Goal: Task Accomplishment & Management: Complete application form

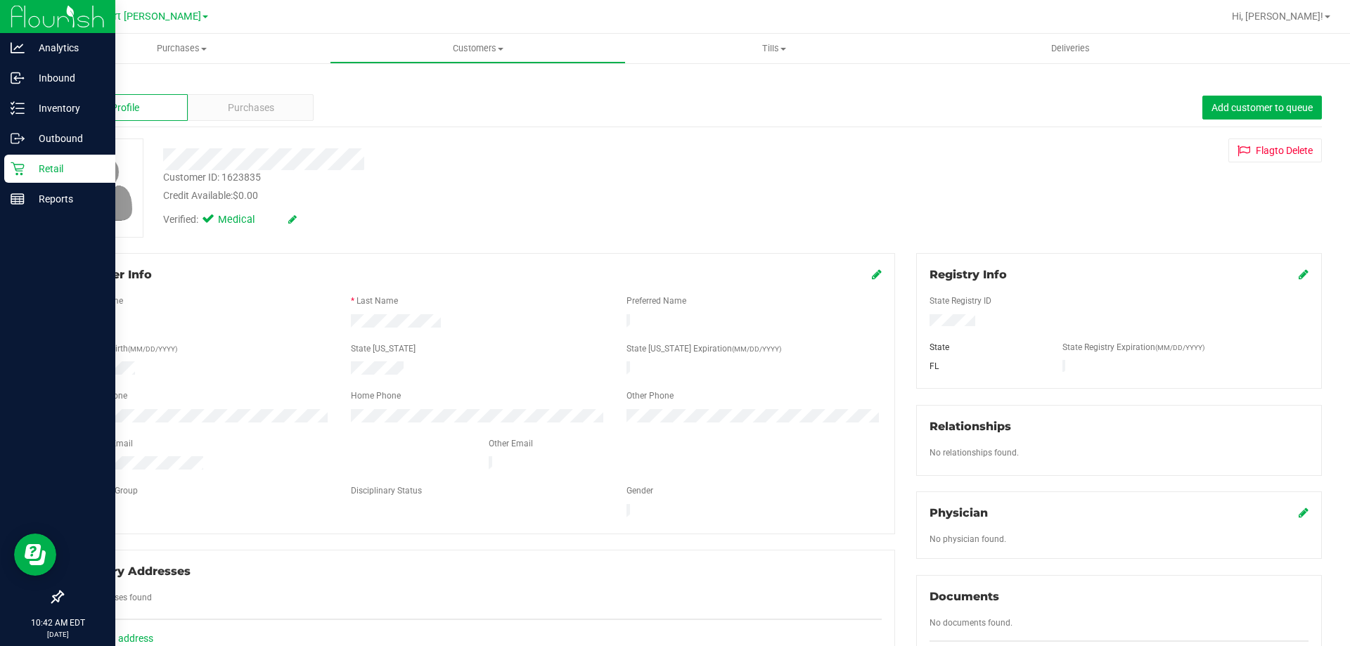
click at [30, 172] on p "Retail" at bounding box center [67, 168] width 84 height 17
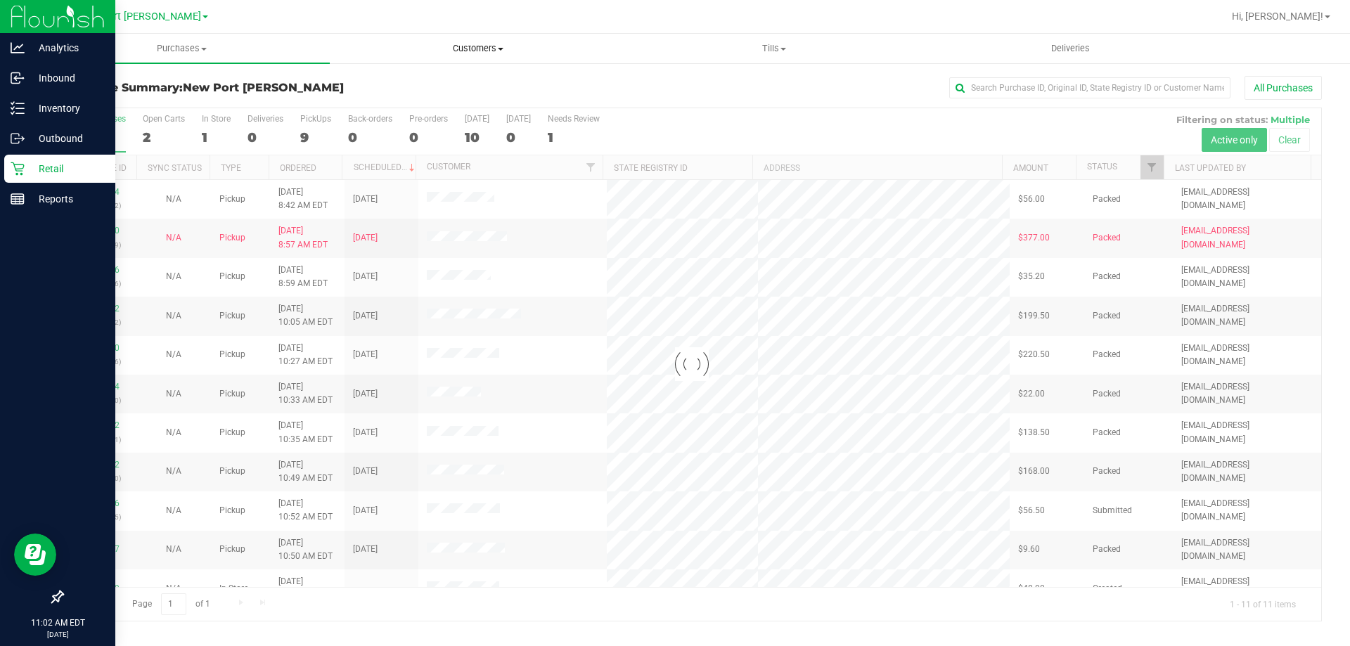
click at [425, 45] on span "Customers" at bounding box center [477, 48] width 295 height 13
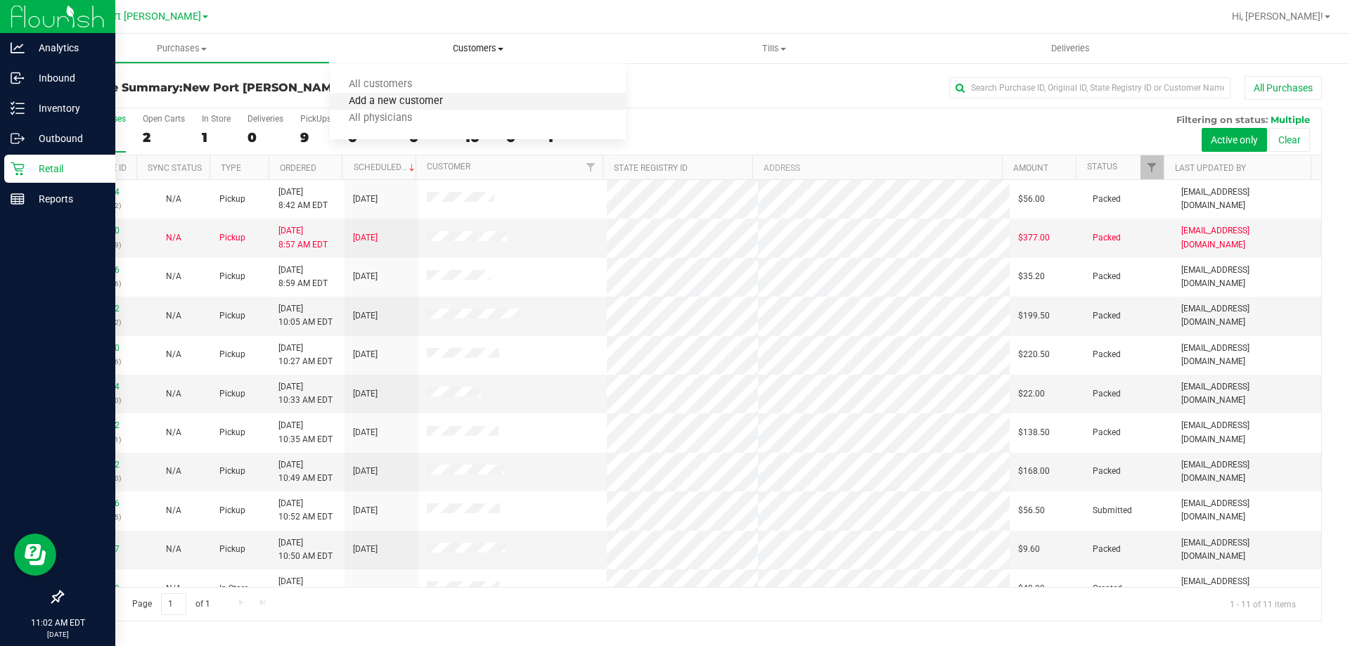
click at [427, 98] on span "Add a new customer" at bounding box center [396, 102] width 132 height 12
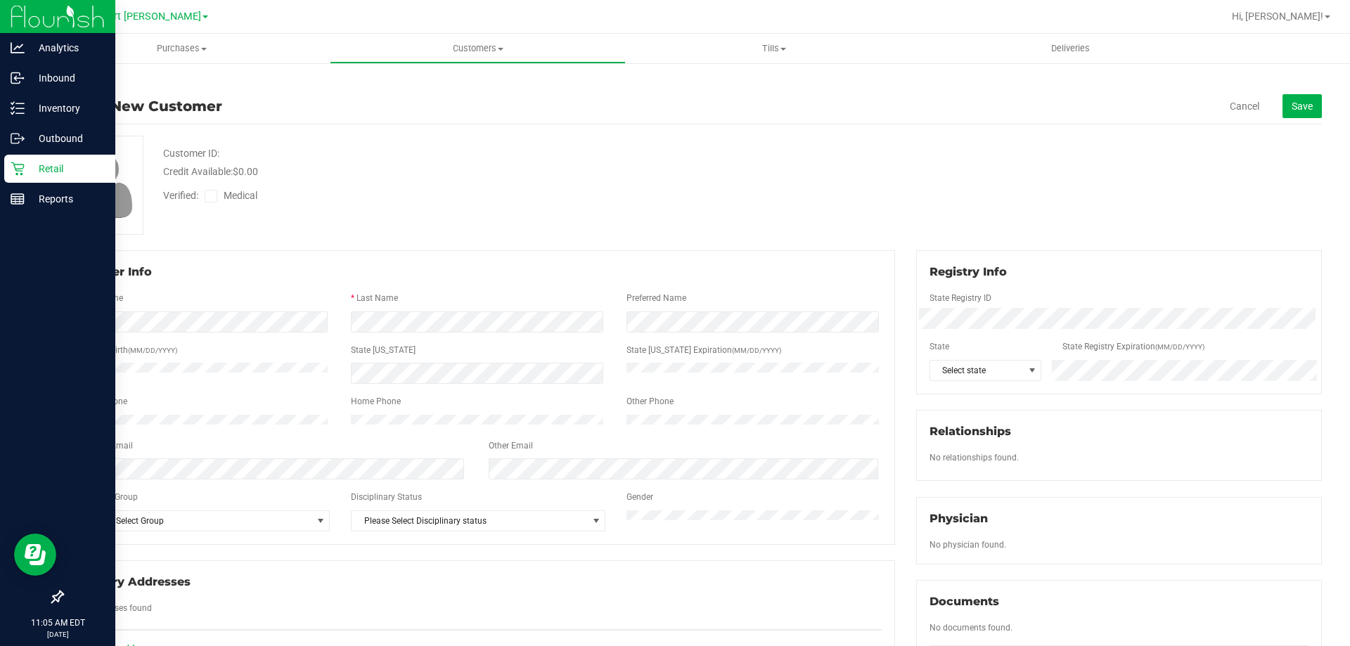
click at [0, 369] on div "Analytics Inbound Inventory Outbound Retail Reports 11:05 AM EDT 09/20/2025 09/…" at bounding box center [675, 323] width 1350 height 646
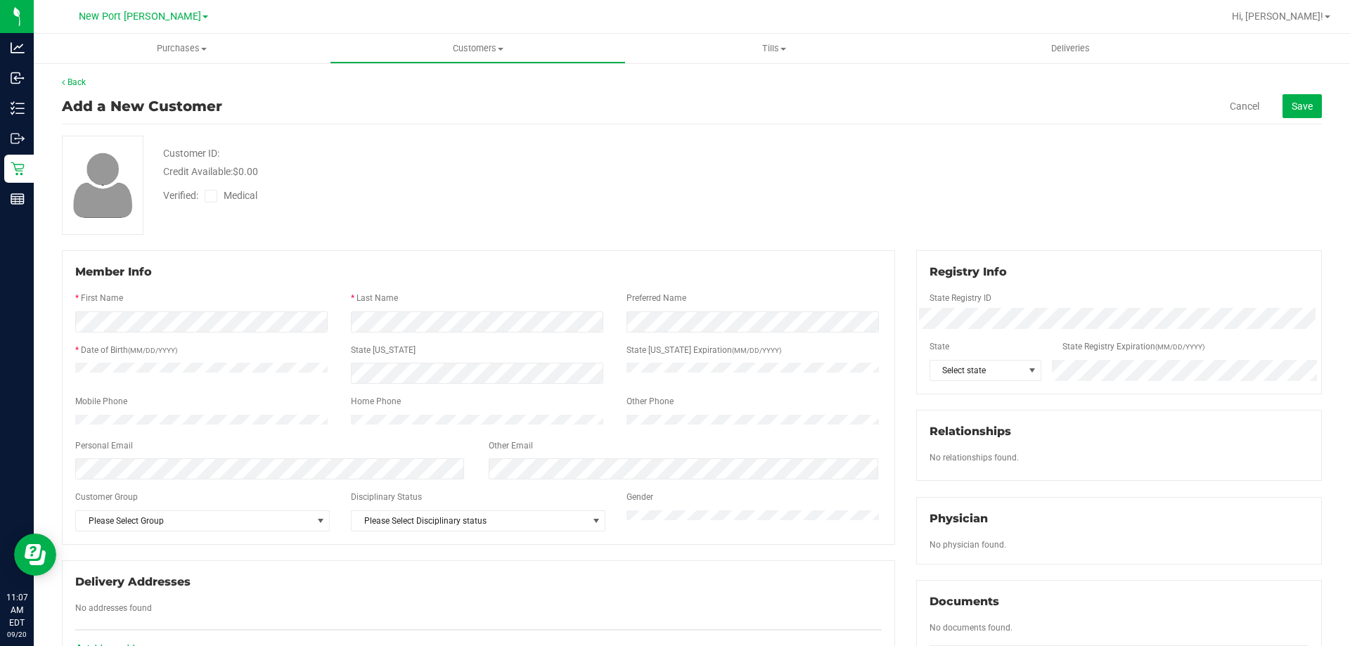
click at [962, 306] on div "State Registry ID" at bounding box center [1119, 300] width 400 height 16
click at [985, 373] on span "Select state" at bounding box center [976, 371] width 93 height 20
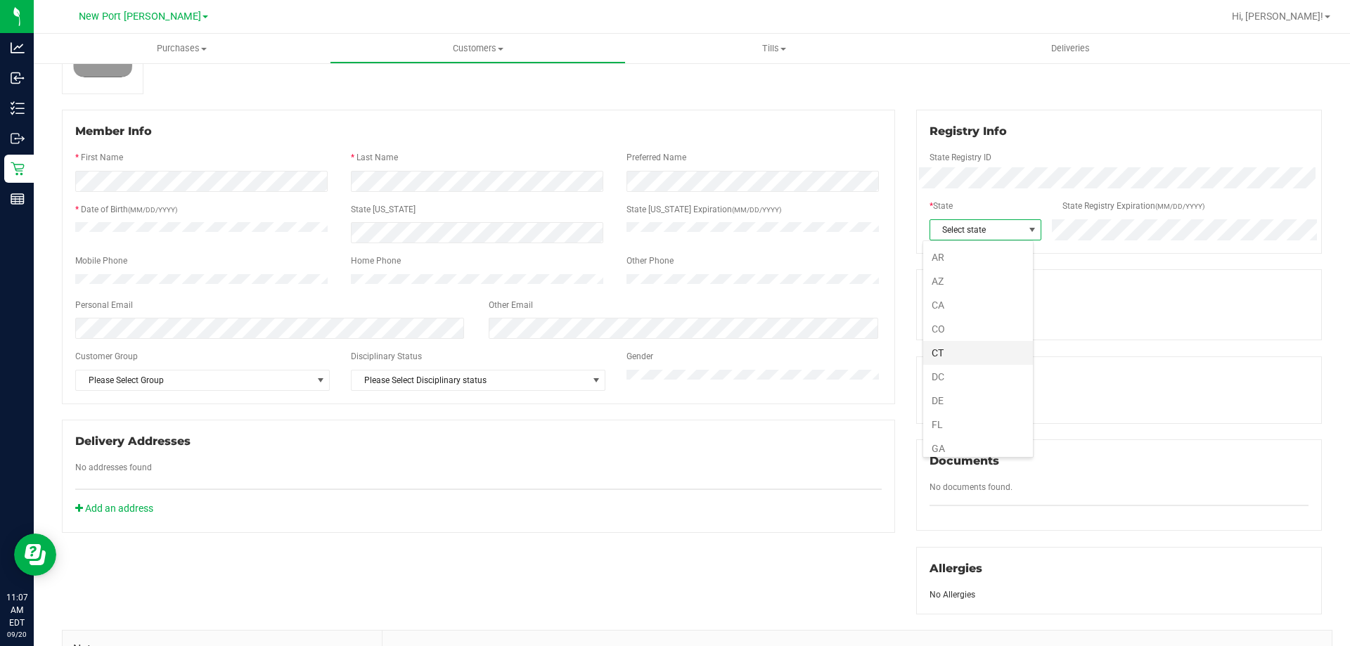
scroll to position [70, 0]
click at [975, 393] on li "FL" at bounding box center [978, 400] width 110 height 24
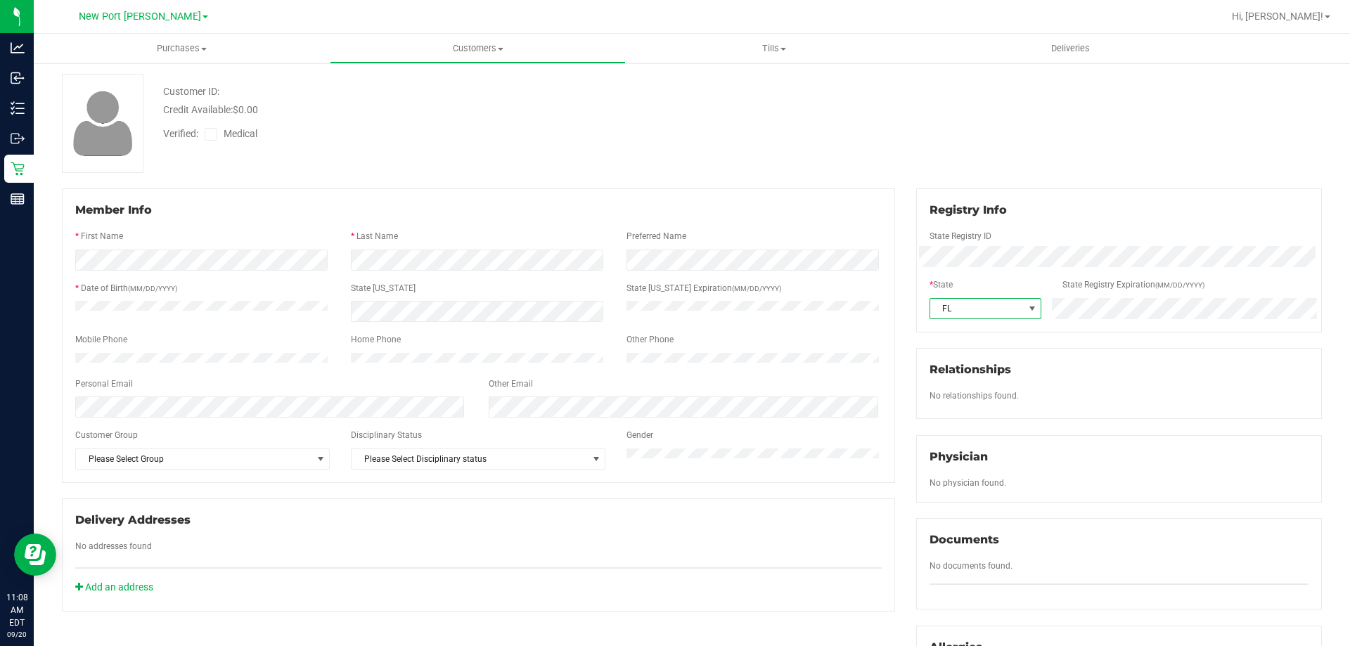
scroll to position [0, 0]
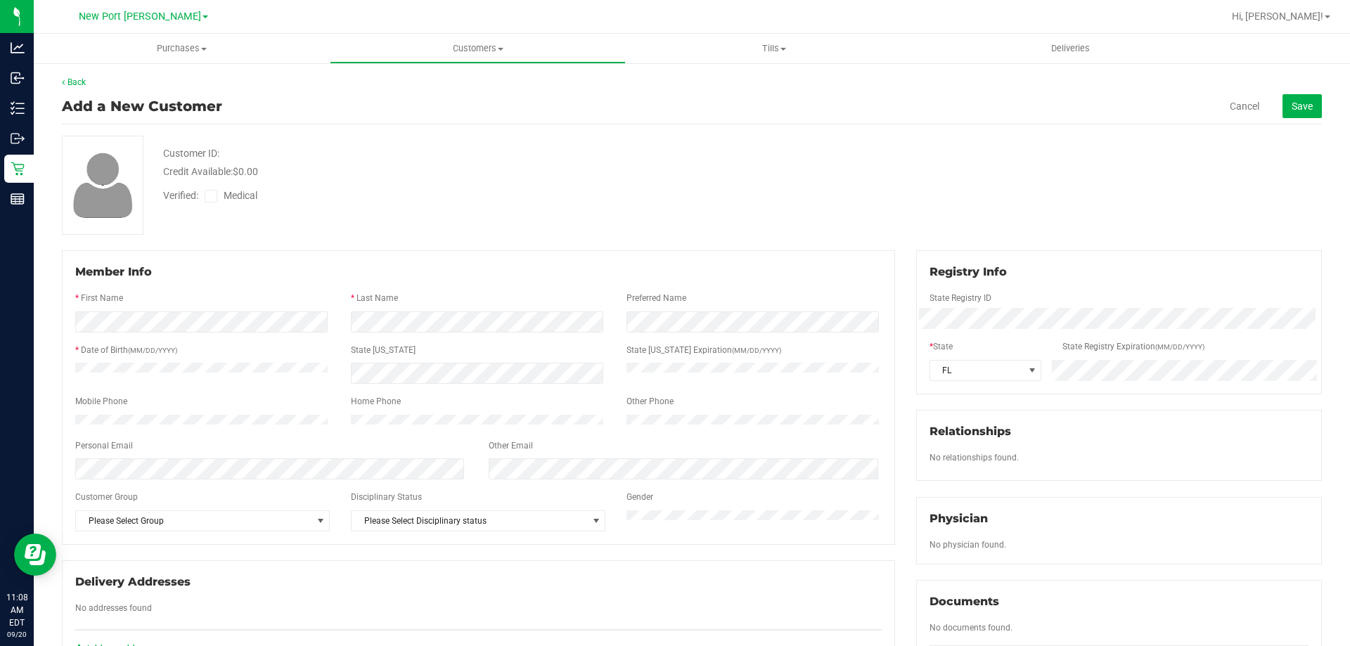
click at [216, 191] on span at bounding box center [211, 196] width 13 height 13
click at [0, 0] on input "Medical" at bounding box center [0, 0] width 0 height 0
click at [1282, 115] on button "Save" at bounding box center [1301, 106] width 39 height 24
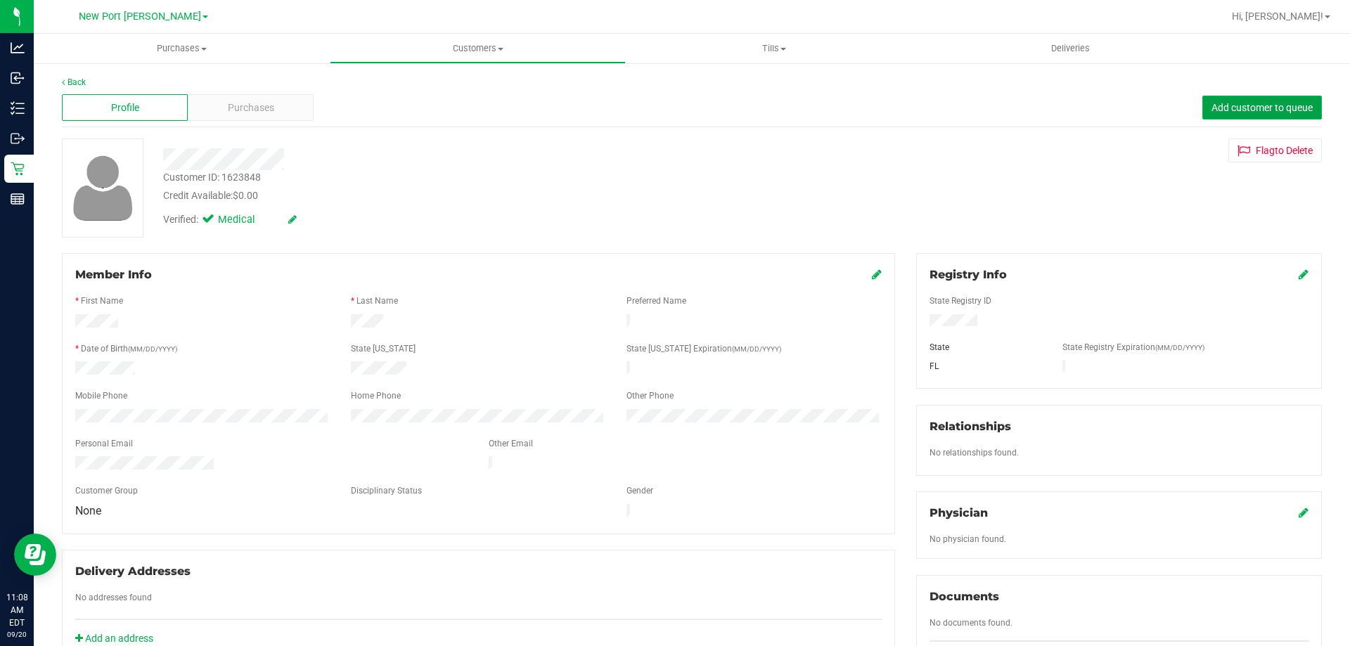
click at [1281, 112] on span "Add customer to queue" at bounding box center [1261, 107] width 101 height 11
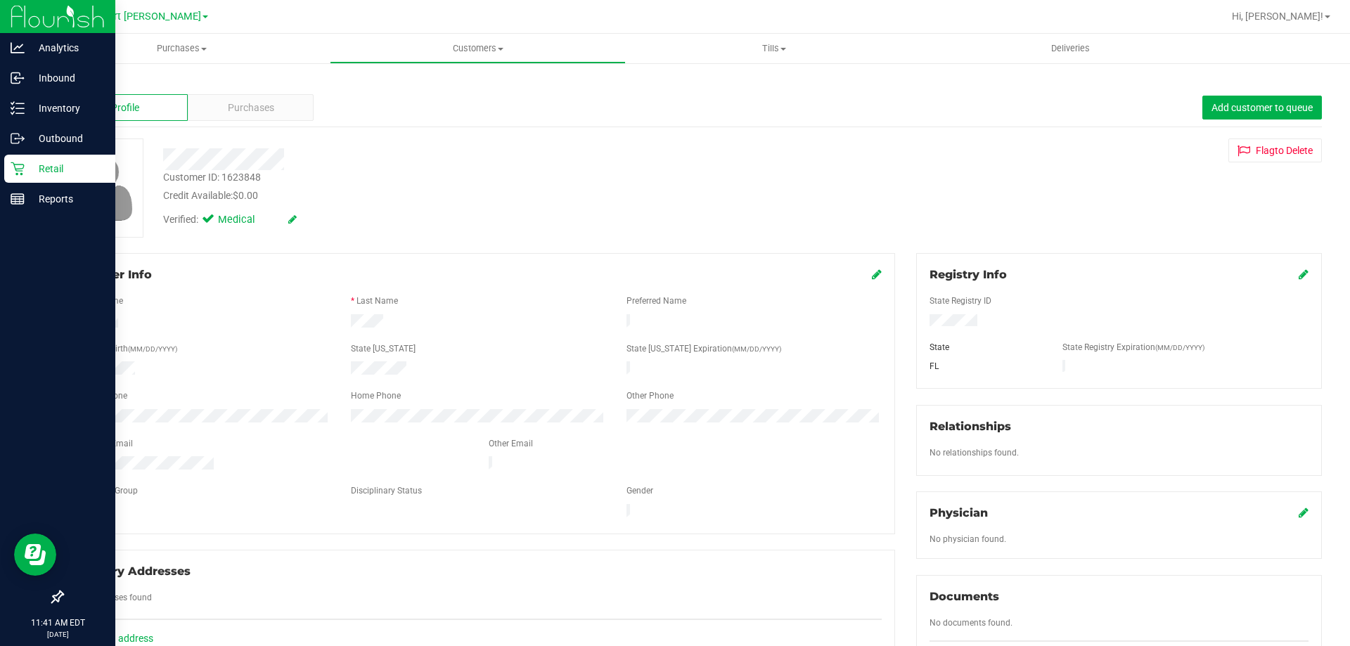
click at [25, 163] on p "Retail" at bounding box center [67, 168] width 84 height 17
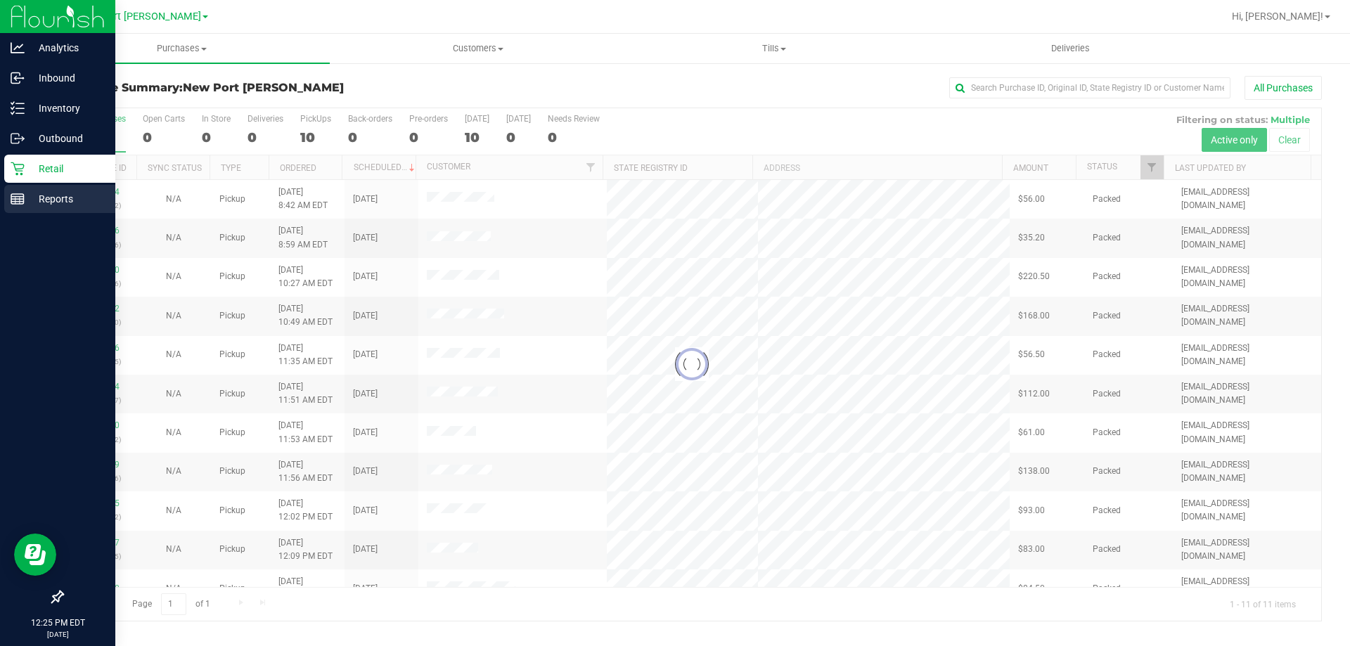
click at [20, 200] on icon at bounding box center [18, 199] width 14 height 14
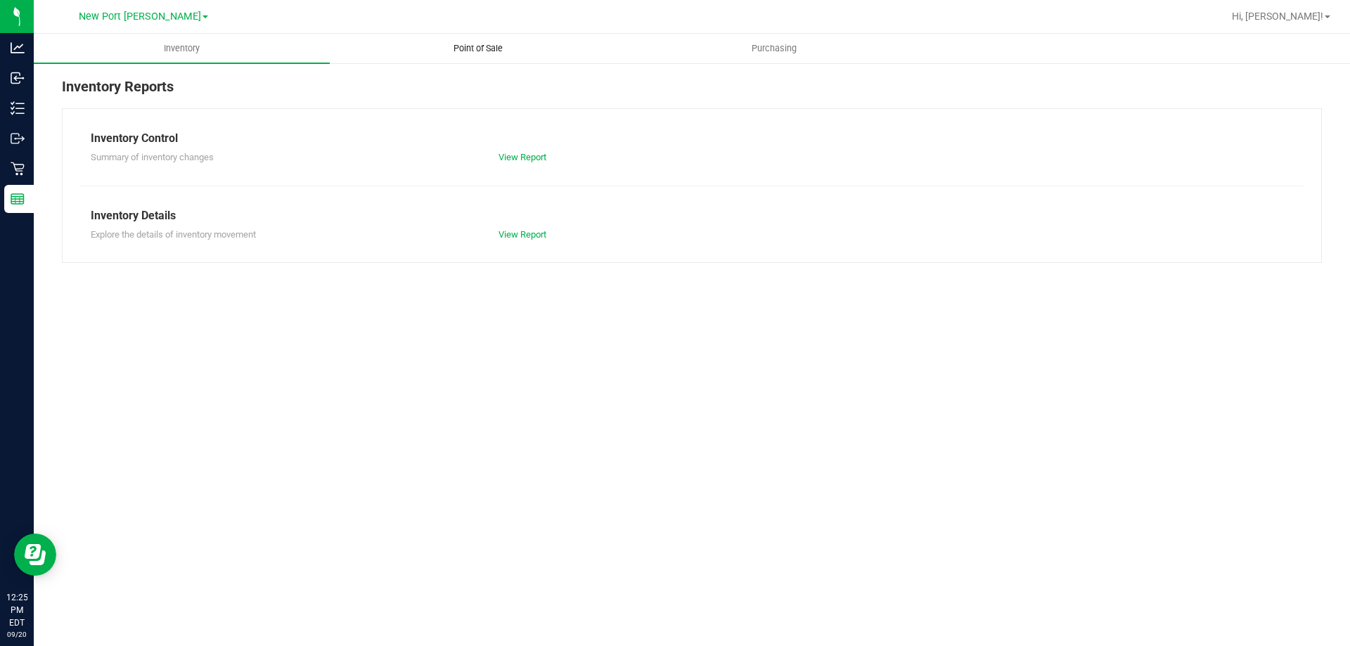
click at [451, 48] on span "Point of Sale" at bounding box center [477, 48] width 87 height 13
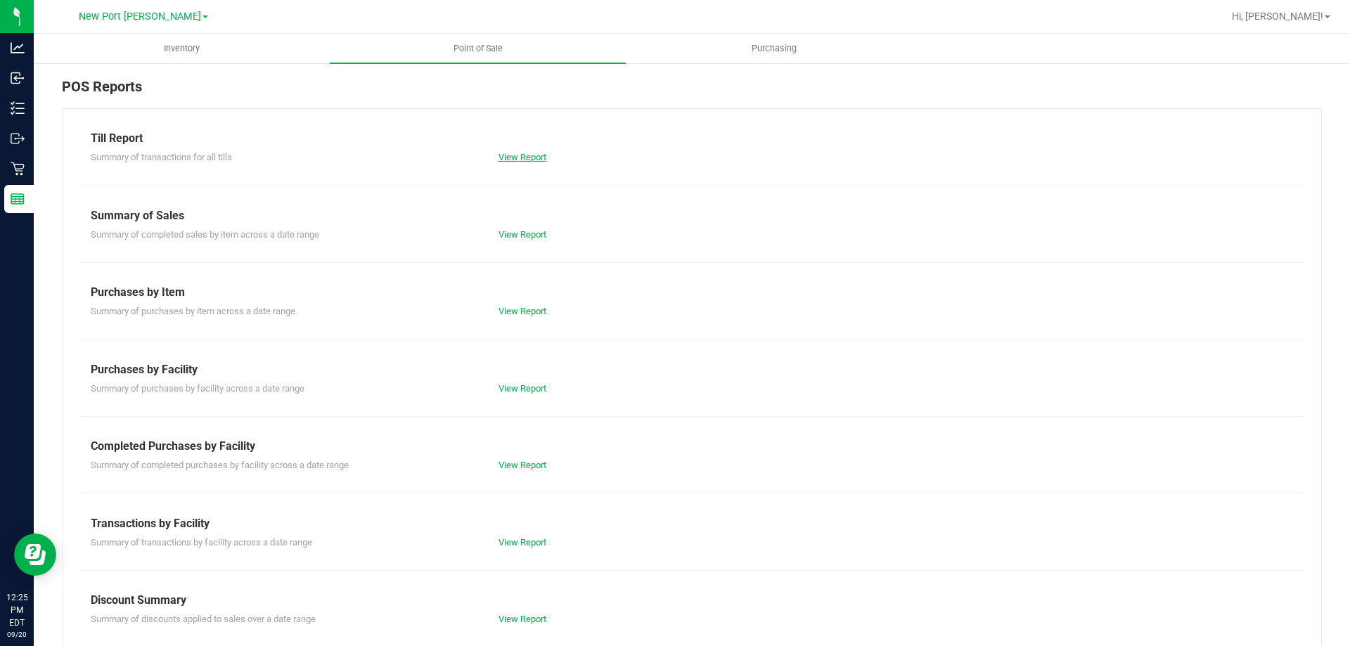
click at [507, 158] on link "View Report" at bounding box center [522, 157] width 48 height 11
